Goal: Connect with others: Connect with others

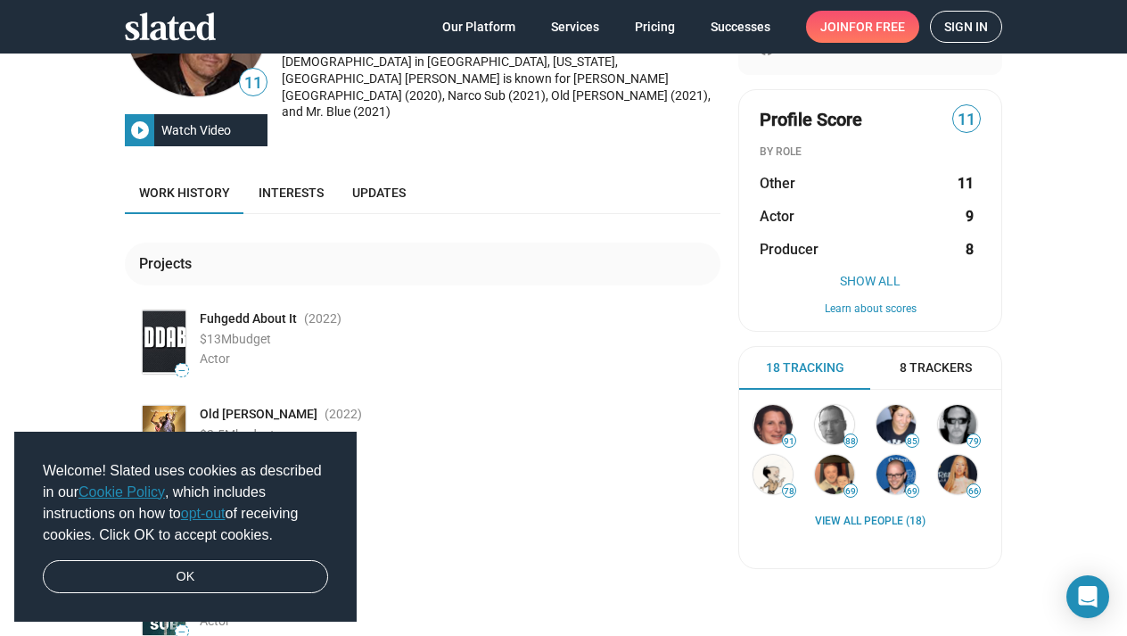
scroll to position [160, 0]
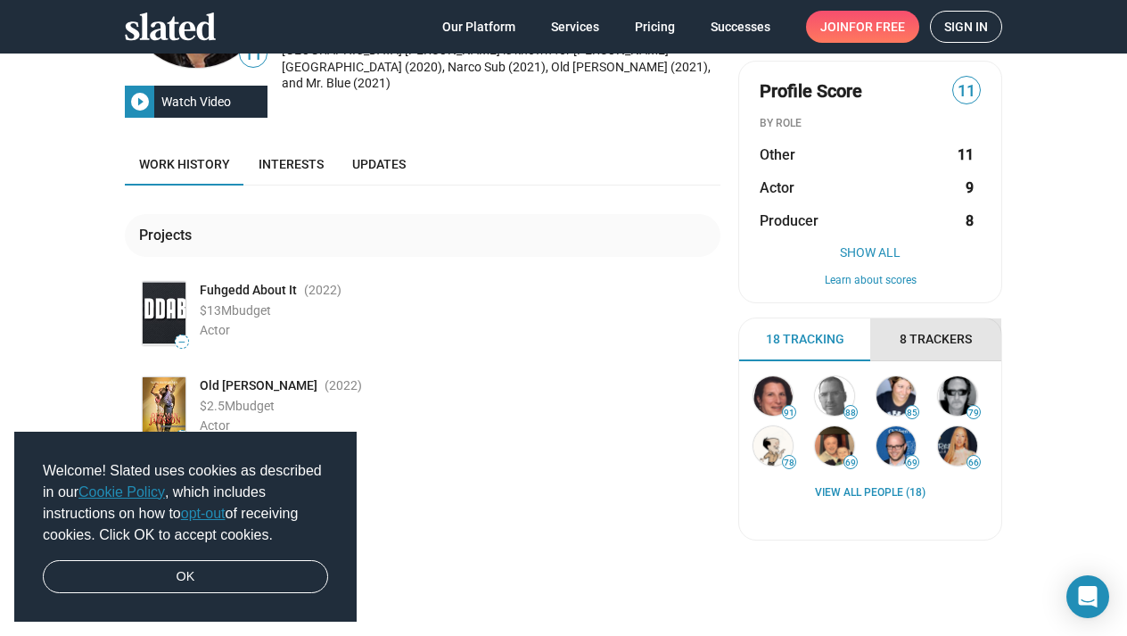
click at [908, 340] on span "8 Trackers" at bounding box center [935, 339] width 72 height 17
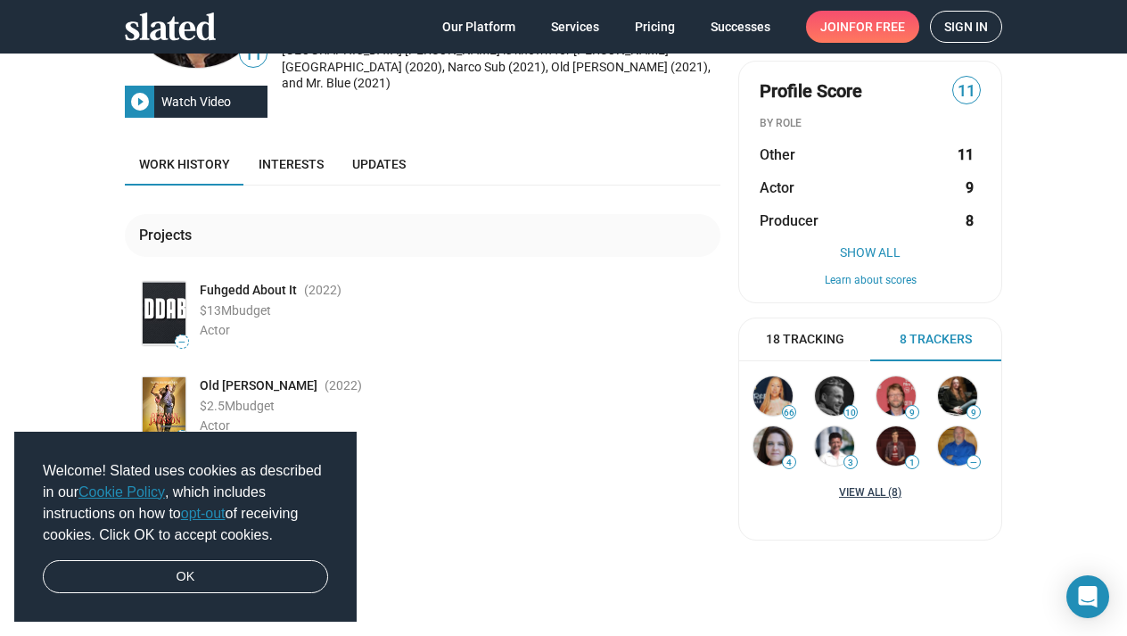
click at [872, 489] on link "View all (8)" at bounding box center [870, 493] width 62 height 14
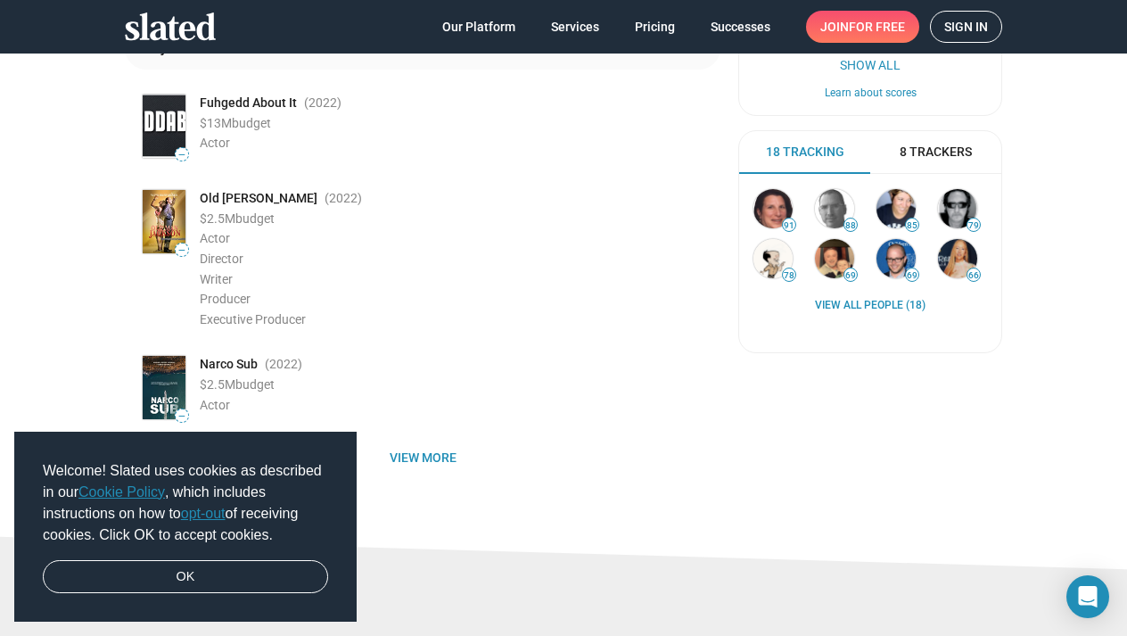
scroll to position [349, 0]
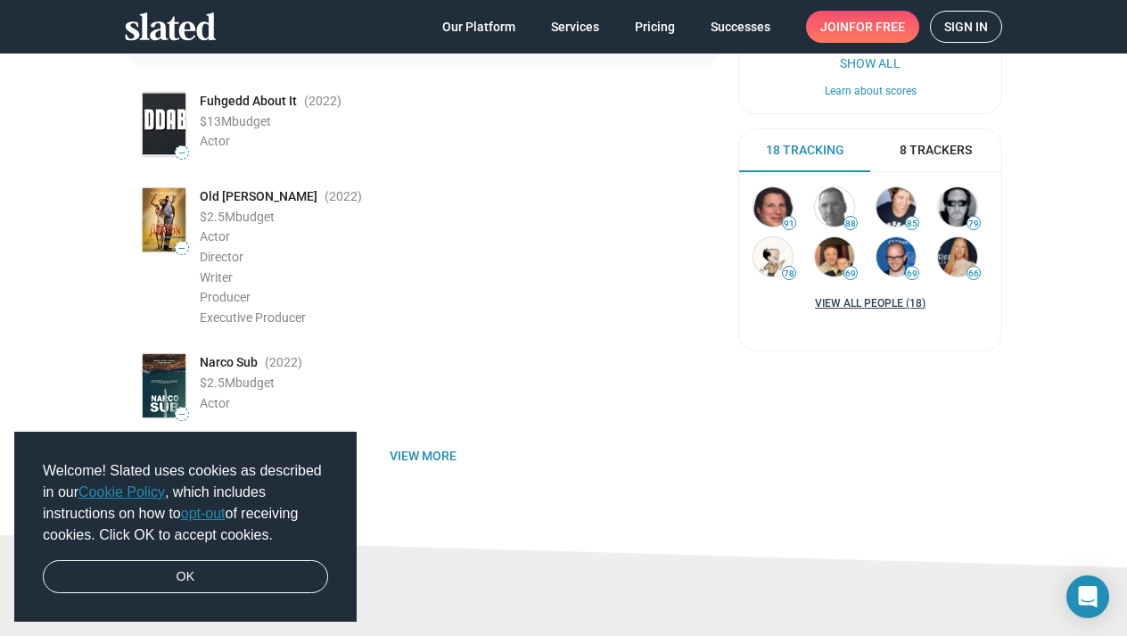
click at [860, 299] on link "View all People (18)" at bounding box center [870, 304] width 111 height 14
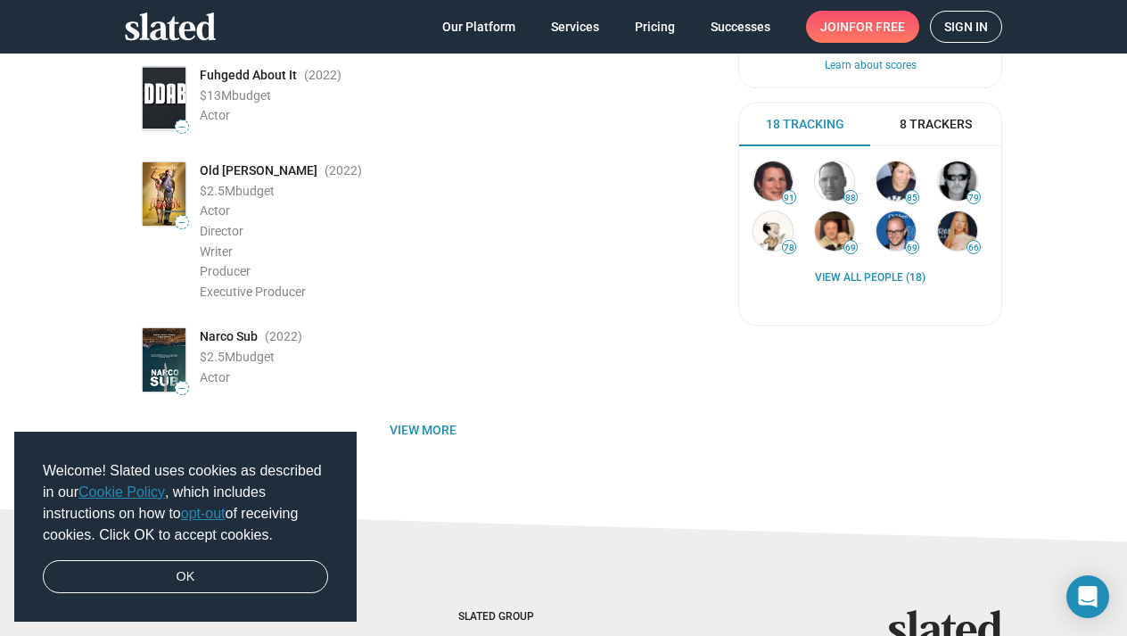
scroll to position [375, 0]
click at [948, 116] on span "8 Trackers" at bounding box center [935, 123] width 72 height 17
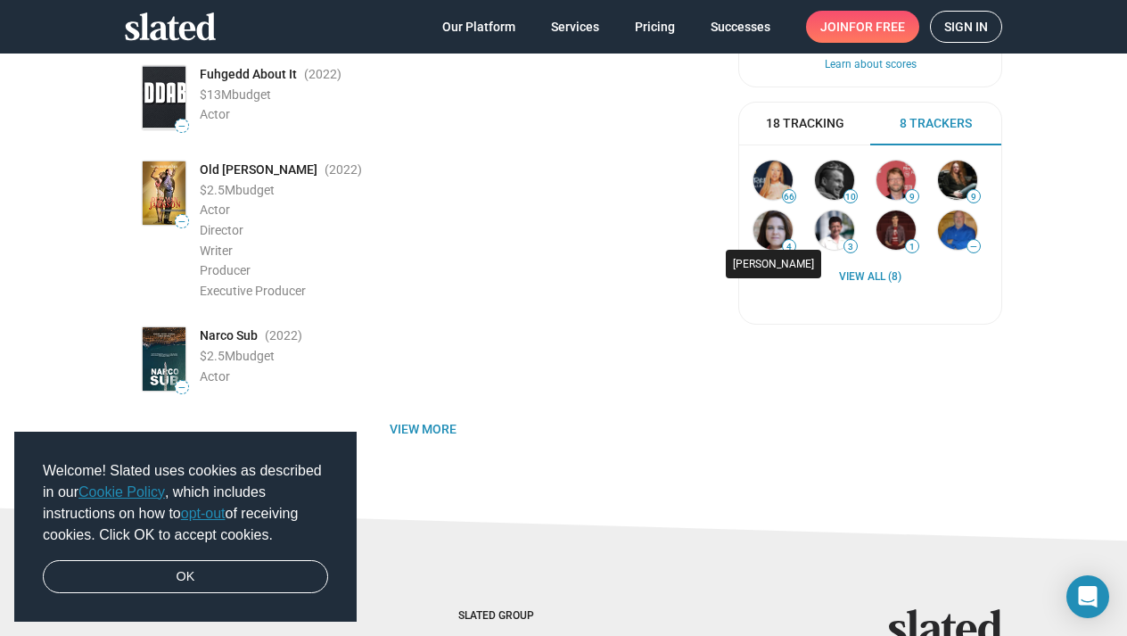
click at [769, 234] on img at bounding box center [772, 229] width 39 height 39
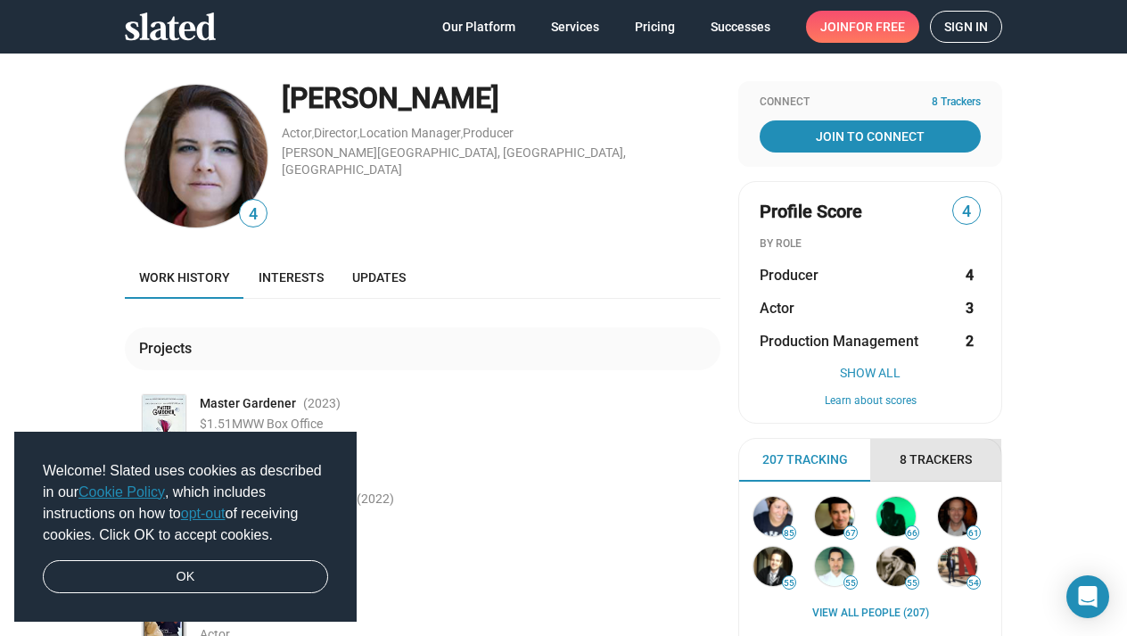
click at [970, 457] on span "8 Trackers" at bounding box center [935, 459] width 72 height 17
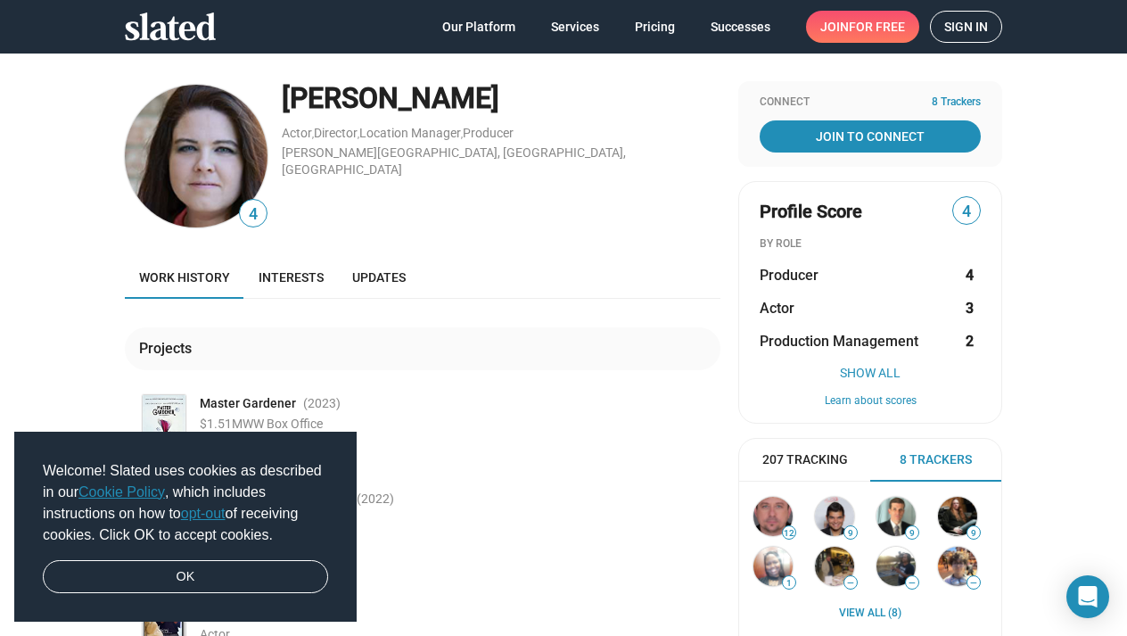
click at [817, 453] on span "207 Tracking" at bounding box center [805, 459] width 86 height 17
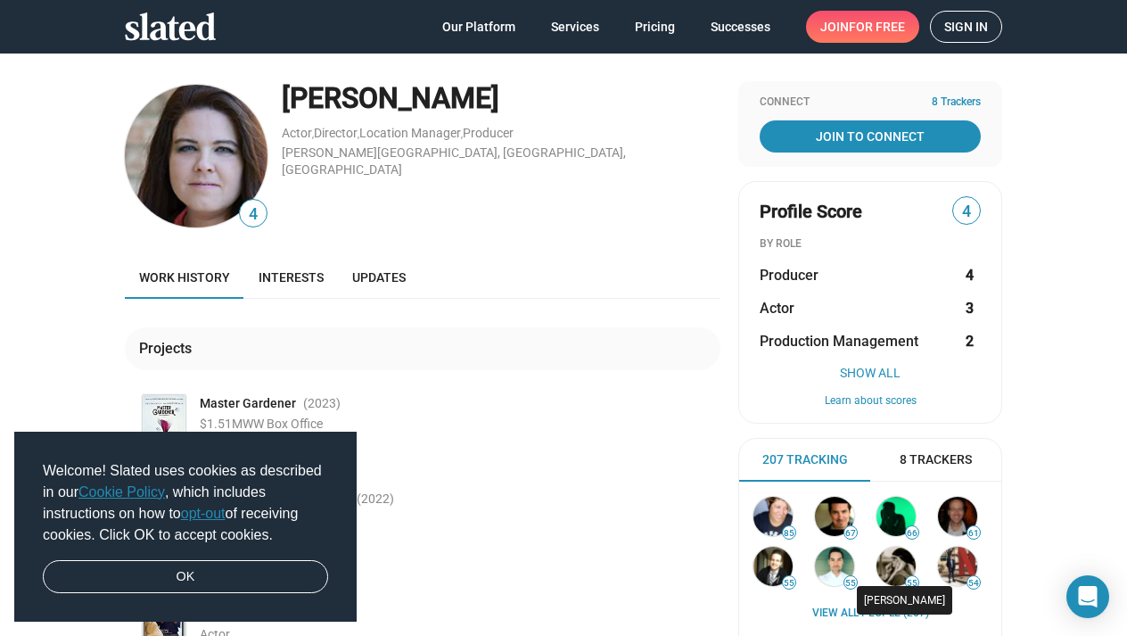
click at [898, 560] on img at bounding box center [895, 565] width 39 height 39
